Goal: Submit feedback/report problem: Submit feedback/report problem

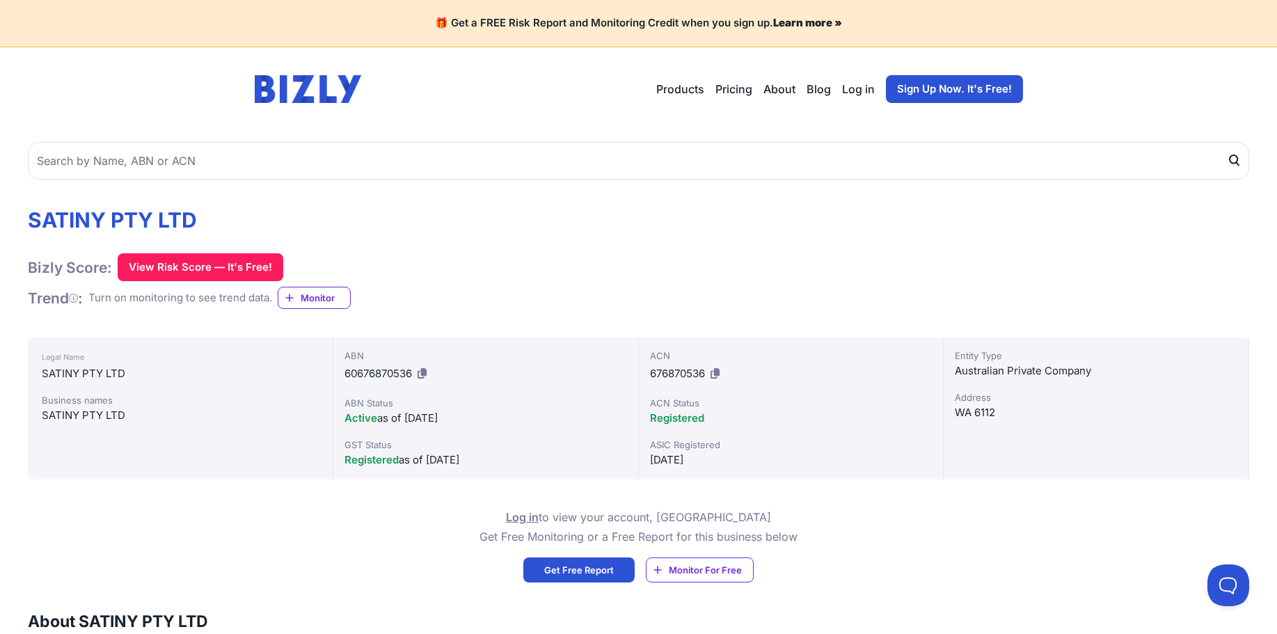
click at [942, 95] on link "Sign Up Now. It's Free!" at bounding box center [954, 89] width 137 height 28
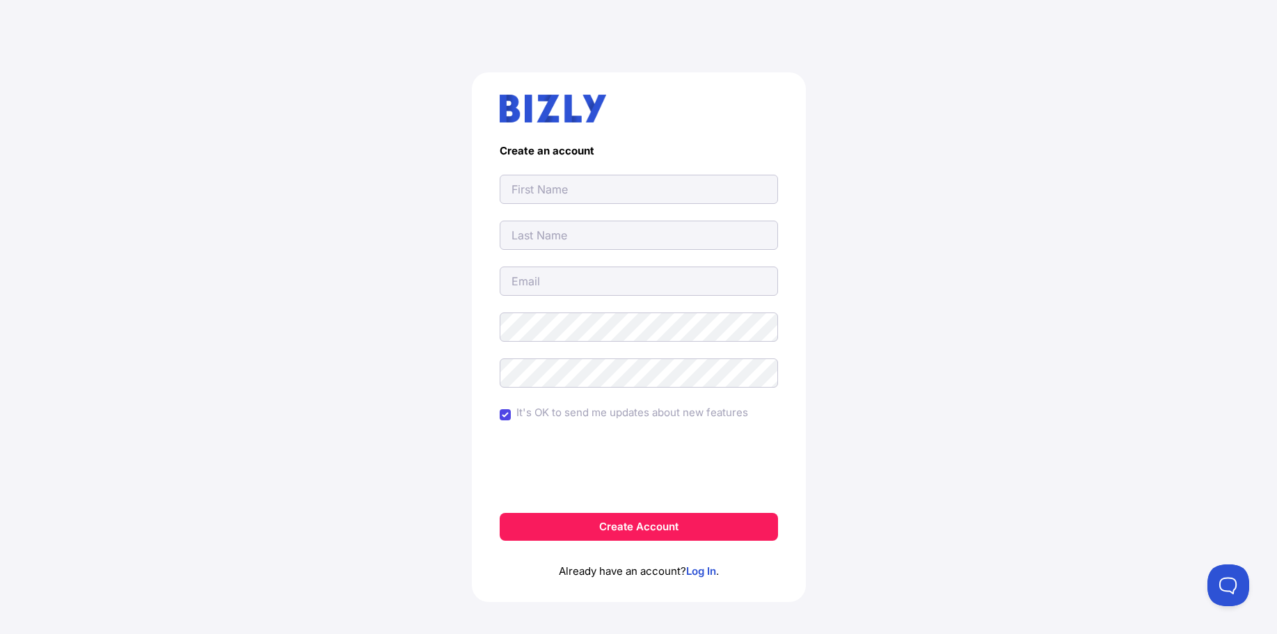
click at [539, 185] on input "text" at bounding box center [639, 189] width 278 height 29
type input "vALERIE"
type input "TRUMAN"
click at [539, 289] on input "email" at bounding box center [639, 281] width 278 height 29
type input "VATRUMAN58@gmail.com"
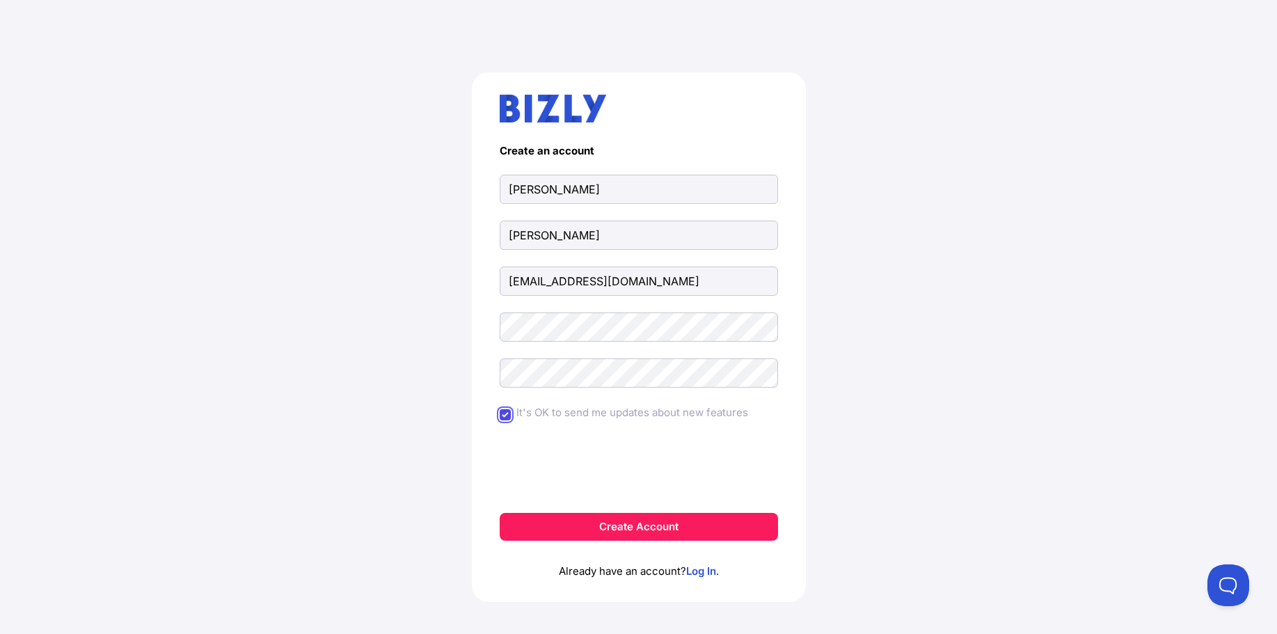
click at [504, 415] on input "It's OK to send me updates about new features" at bounding box center [505, 414] width 11 height 11
checkbox input "false"
click at [695, 528] on button "Create Account" at bounding box center [639, 527] width 278 height 28
click at [643, 525] on button "Create Account" at bounding box center [639, 527] width 278 height 28
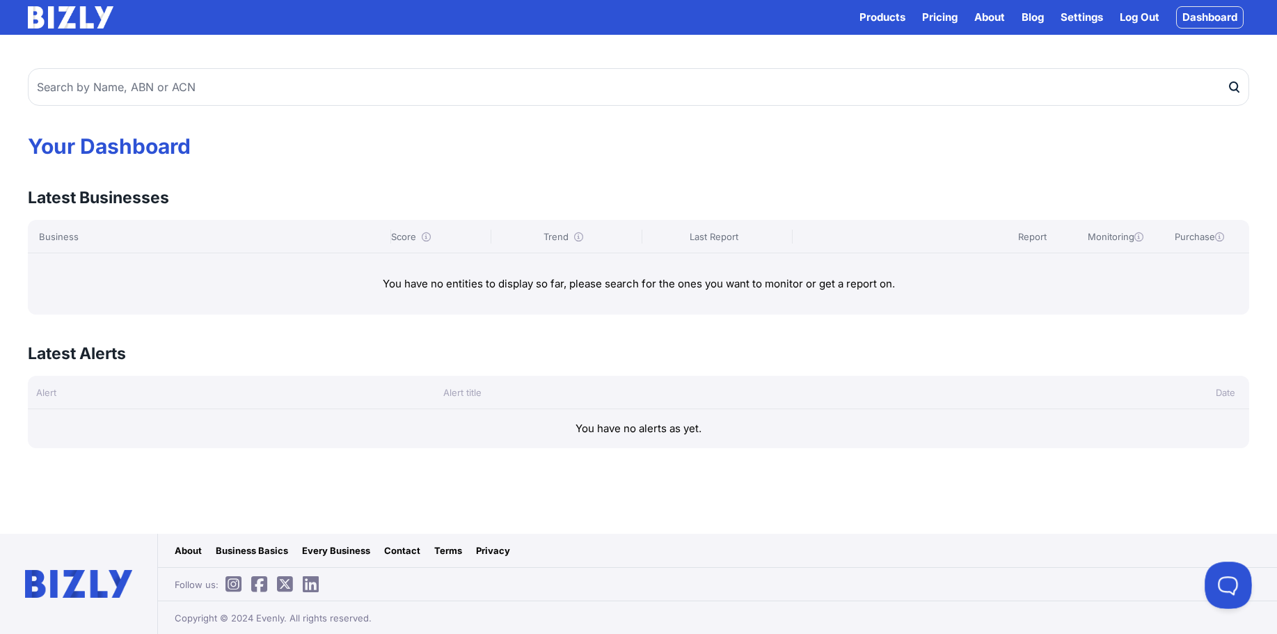
click at [1228, 577] on button at bounding box center [1226, 583] width 42 height 42
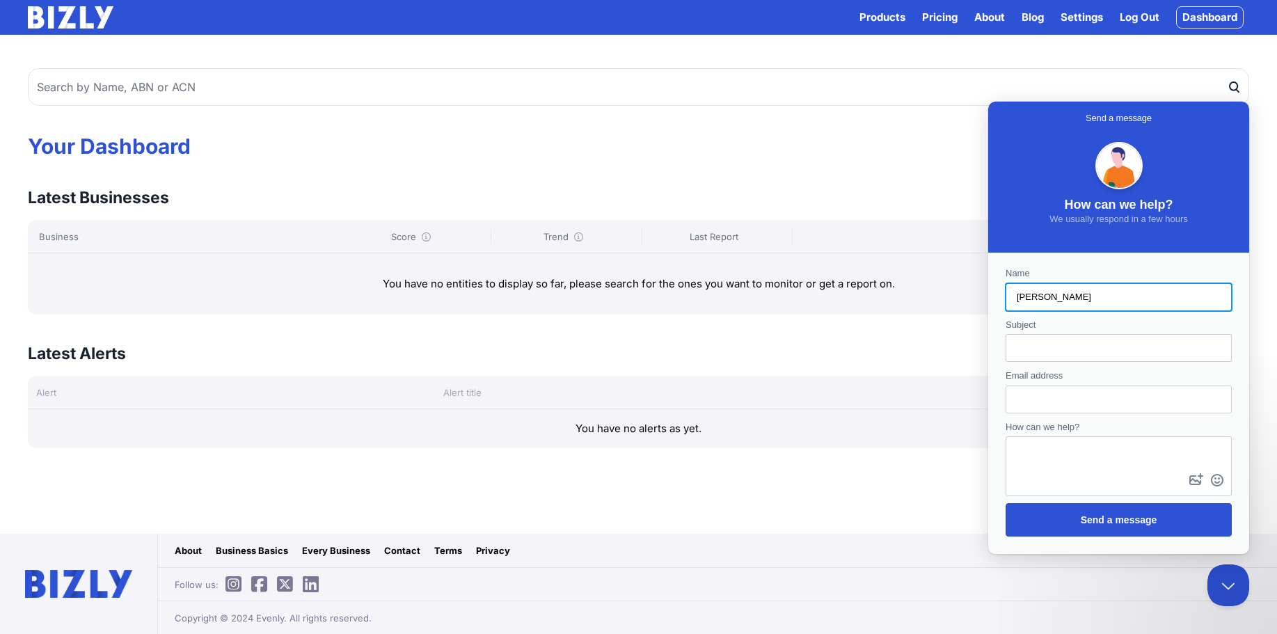
type input "[PERSON_NAME]"
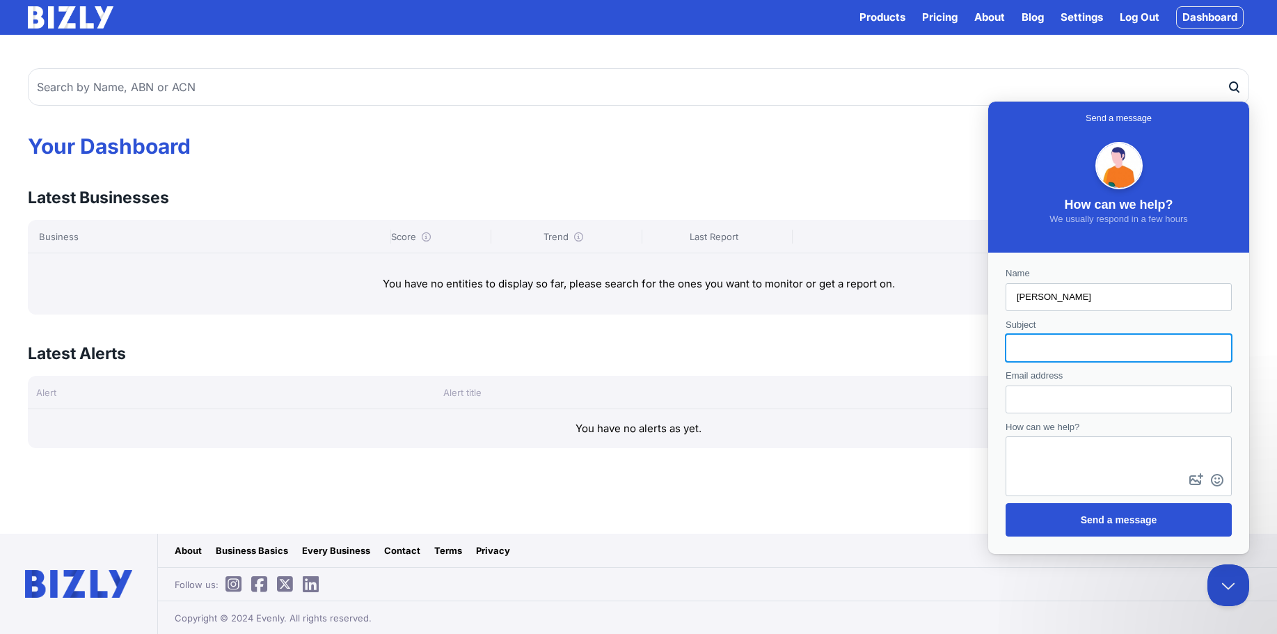
click at [1033, 345] on input "Subject" at bounding box center [1119, 347] width 204 height 25
type input "Charges"
click at [1022, 394] on input "Email address" at bounding box center [1119, 399] width 204 height 25
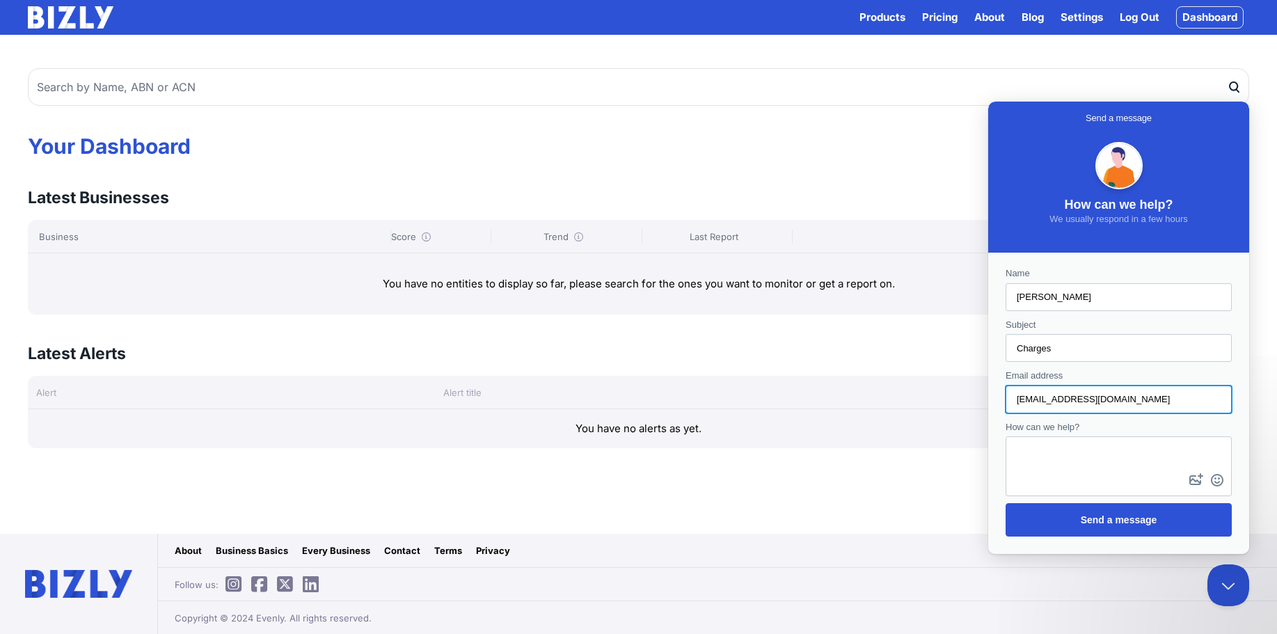
type input "vatruman58@gmail.com"
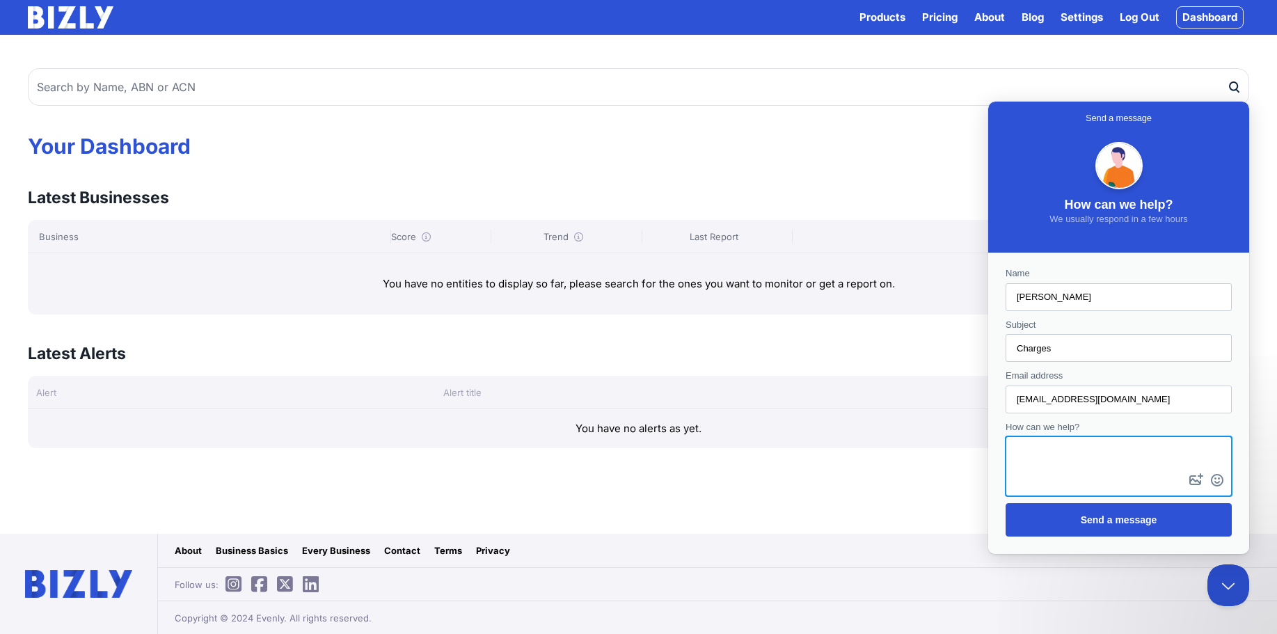
click at [1041, 461] on textarea "How can we help?" at bounding box center [1118, 454] width 223 height 33
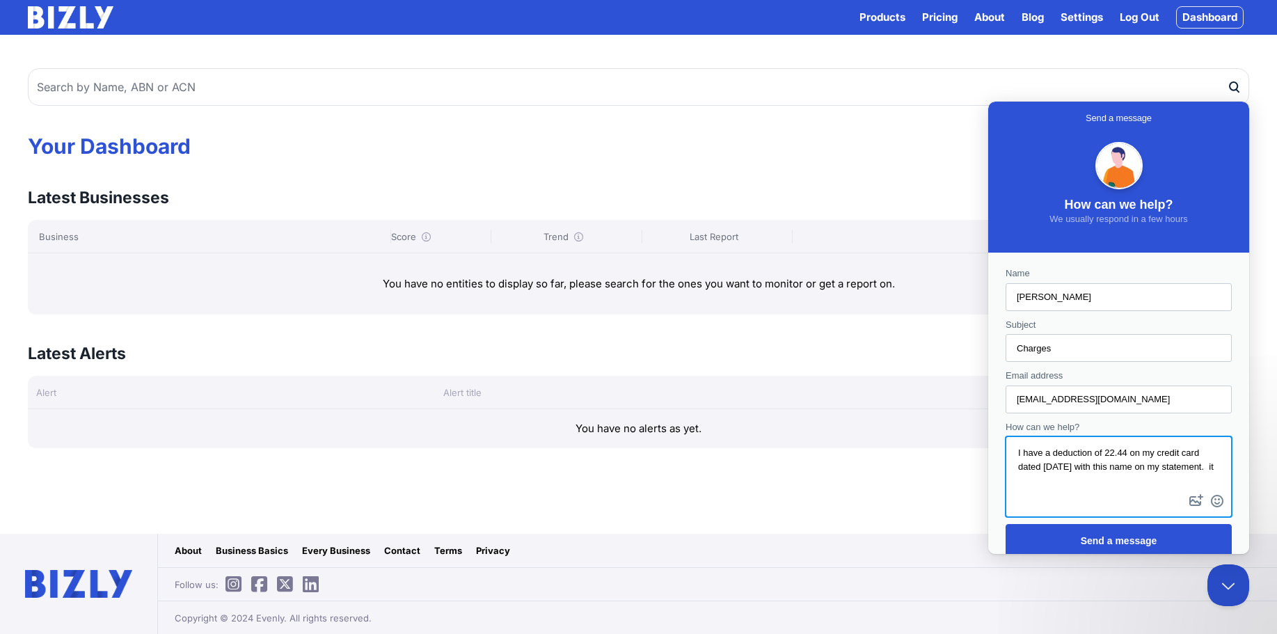
scroll to position [5, 0]
type textarea "I have a deduction of 22.44 on my credit card dated 7/8/2025 with this name on …"
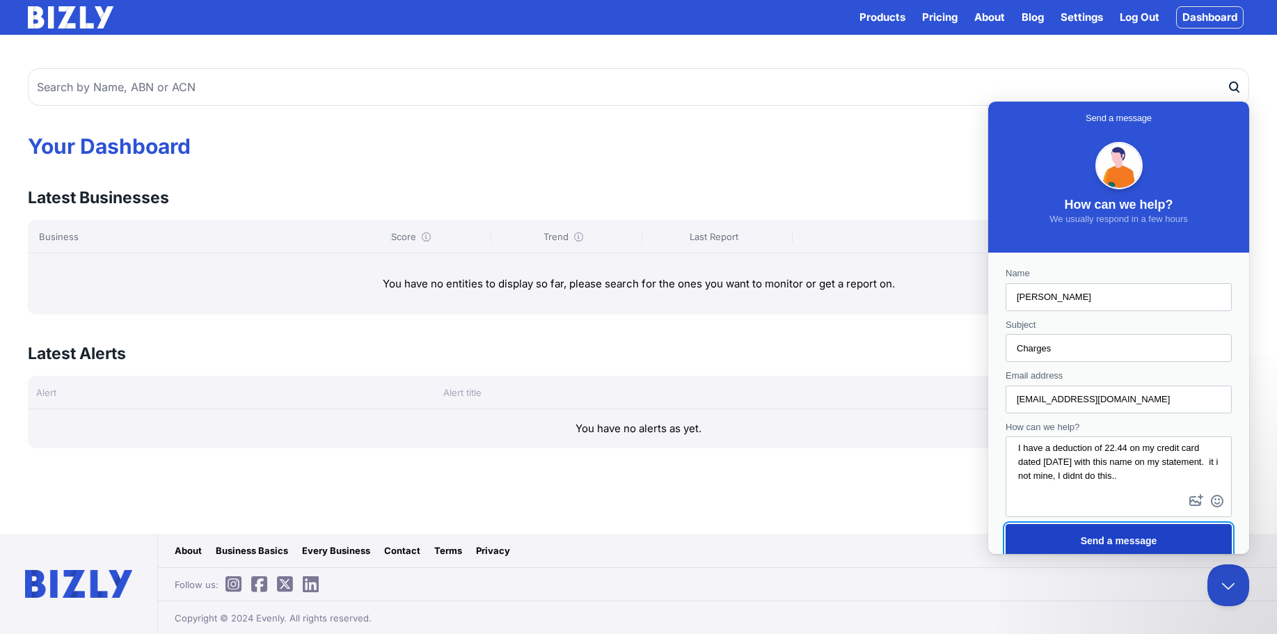
click at [1136, 538] on span "Send a message" at bounding box center [1119, 540] width 77 height 11
